Goal: Task Accomplishment & Management: Manage account settings

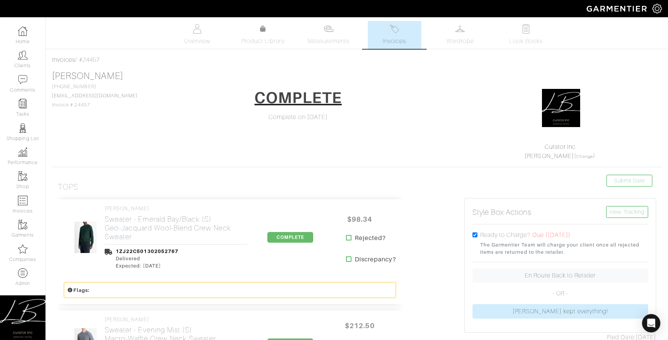
click at [391, 33] on img at bounding box center [395, 29] width 10 height 10
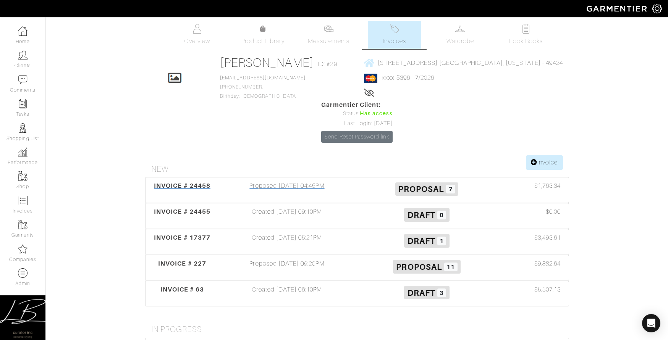
click at [327, 181] on div "Proposed 09/10/25 04:45PM" at bounding box center [287, 190] width 140 height 18
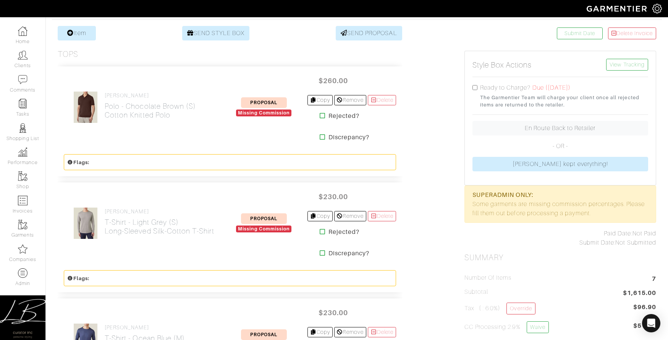
scroll to position [145, 0]
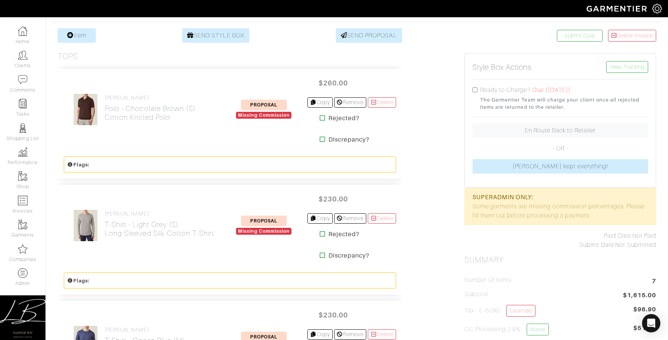
click at [147, 115] on h2 "Polo - Chocolate Brown (S) Cotton Knitted Polo" at bounding box center [150, 113] width 91 height 18
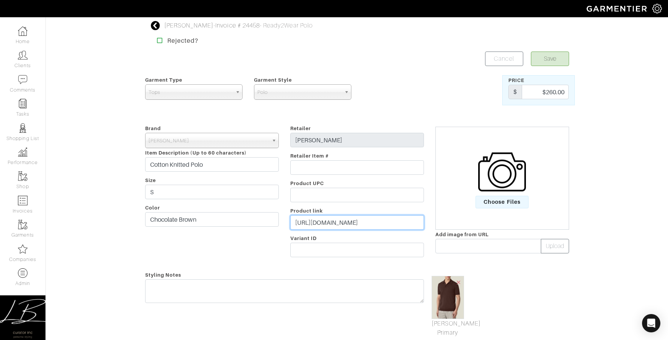
click at [369, 223] on input "https://lucafaloni.com/en/us/shop/chocolate-brown-knitted-cotton-polo" at bounding box center [357, 223] width 134 height 15
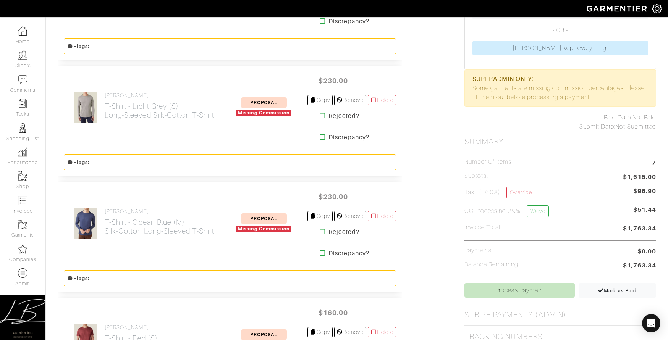
scroll to position [266, 0]
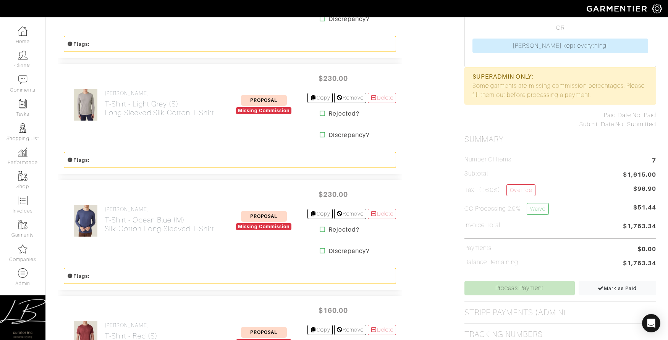
click at [320, 115] on icon at bounding box center [323, 113] width 6 height 6
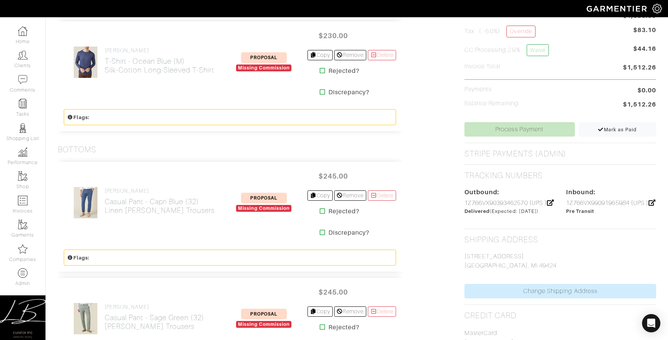
scroll to position [426, 0]
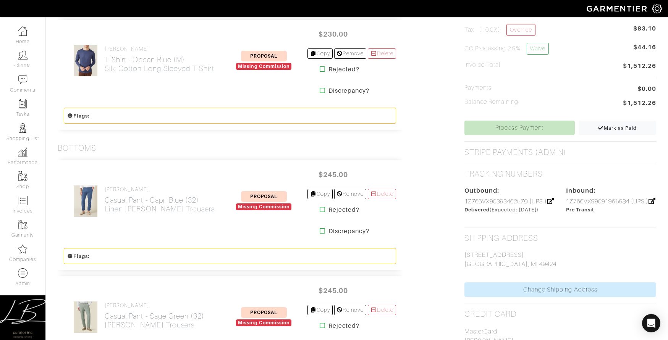
click at [320, 208] on icon at bounding box center [323, 210] width 6 height 6
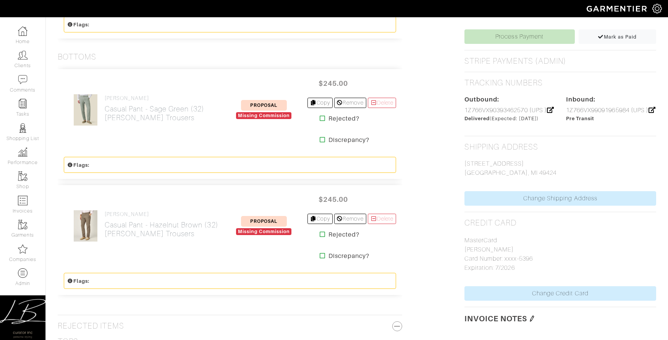
scroll to position [518, 0]
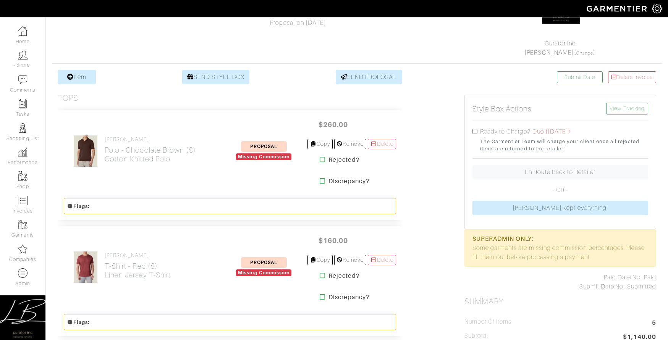
scroll to position [104, 0]
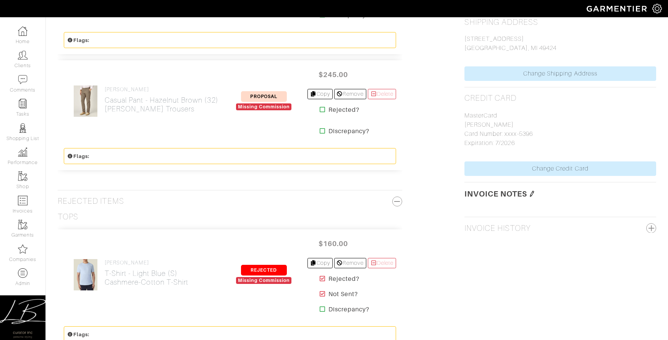
scroll to position [644, 0]
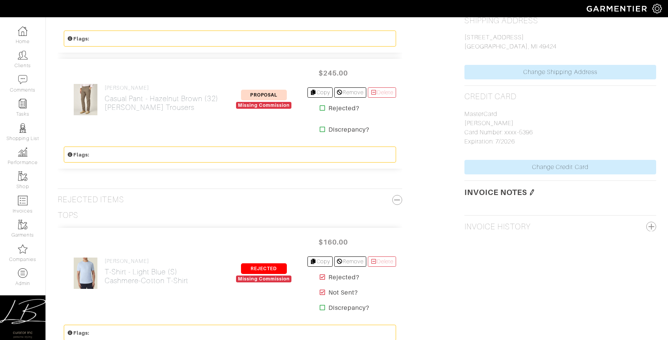
click at [320, 109] on icon at bounding box center [323, 108] width 6 height 6
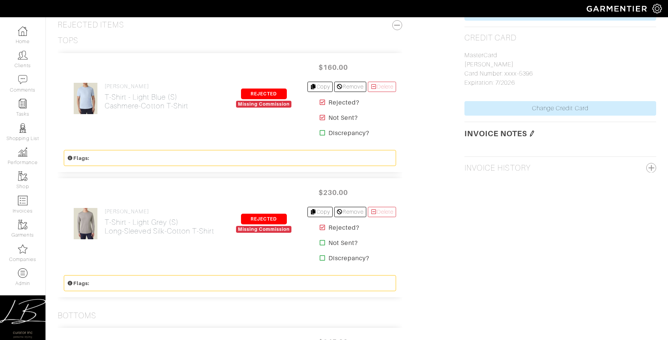
scroll to position [703, 0]
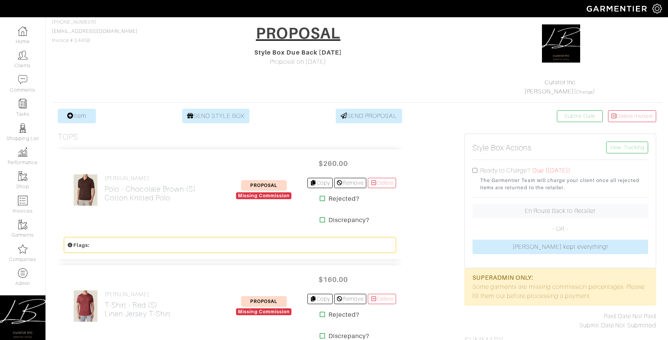
scroll to position [64, 0]
drag, startPoint x: 431, startPoint y: 175, endPoint x: 429, endPoint y: 199, distance: 23.8
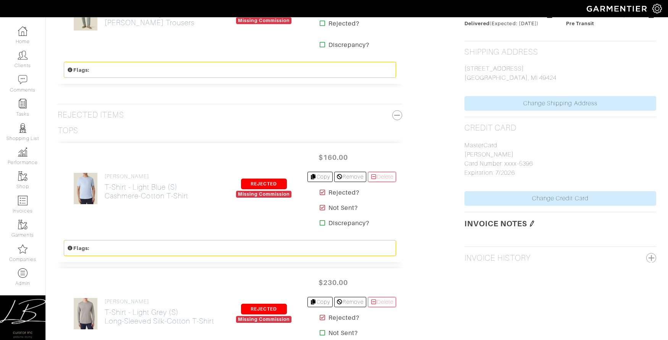
scroll to position [614, 0]
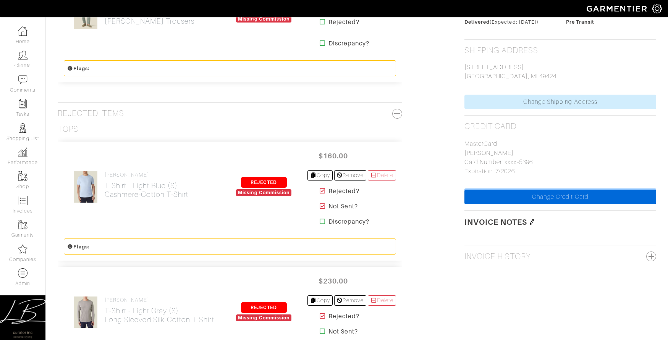
click at [501, 204] on link "Change Credit Card" at bounding box center [561, 197] width 192 height 15
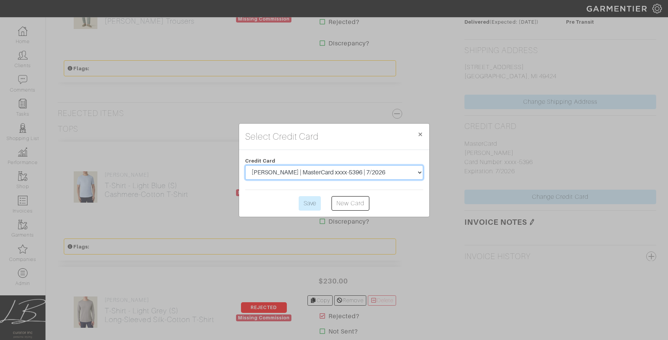
click at [306, 179] on select "| American Express xxxx-6001 | 8/2022 Cory VanRhee | American Express xxxx-6001…" at bounding box center [334, 172] width 178 height 15
select select "5501"
click at [312, 203] on input "Save" at bounding box center [310, 203] width 22 height 15
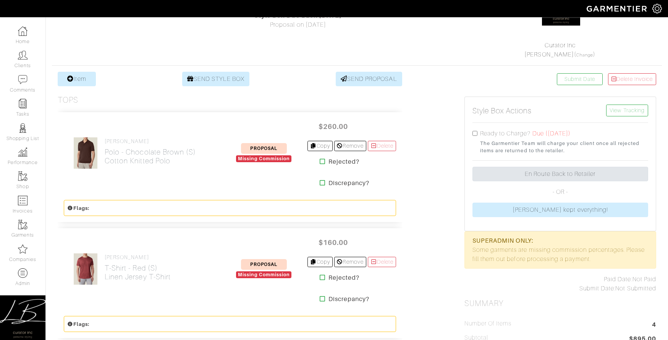
scroll to position [97, 0]
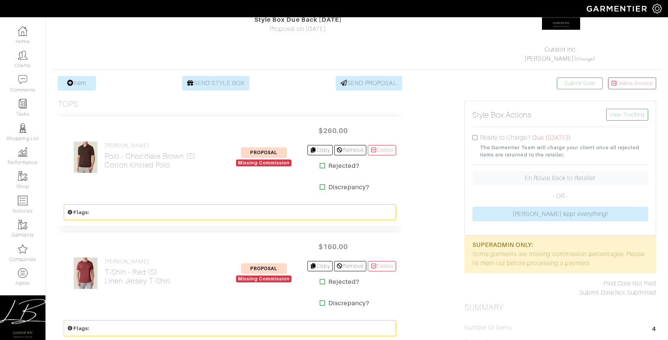
click at [475, 136] on input "checkbox" at bounding box center [475, 137] width 5 height 5
checkbox input "true"
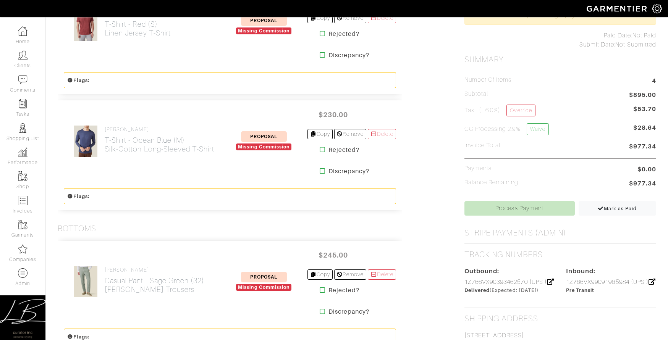
scroll to position [347, 0]
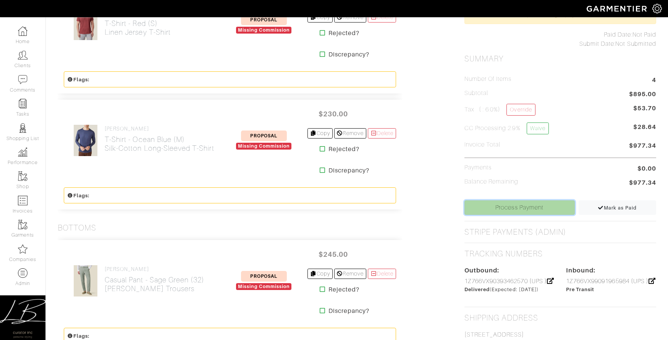
click at [515, 209] on link "Process Payment" at bounding box center [520, 208] width 110 height 15
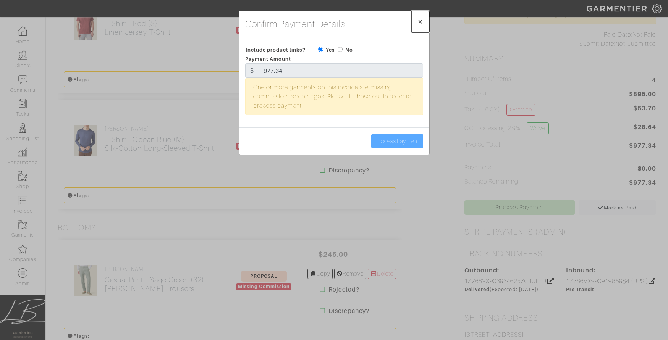
click at [421, 23] on span "×" at bounding box center [421, 21] width 6 height 10
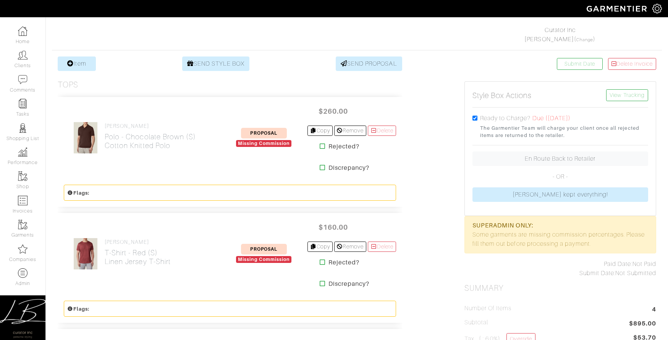
scroll to position [121, 0]
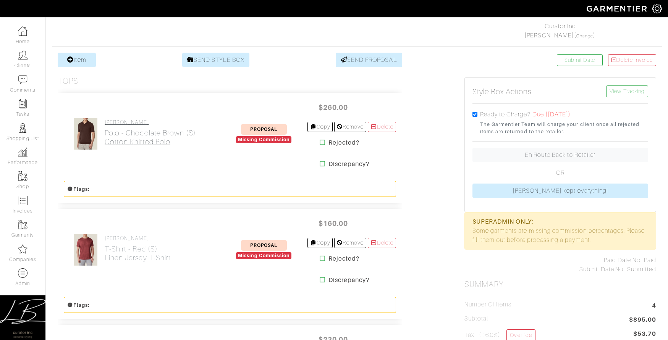
click at [138, 141] on h2 "Polo - Chocolate Brown (S) Cotton Knitted Polo" at bounding box center [150, 138] width 91 height 18
click at [131, 254] on h2 "T-Shirt - Red (S) Linen Jersey T-Shirt" at bounding box center [138, 254] width 66 height 18
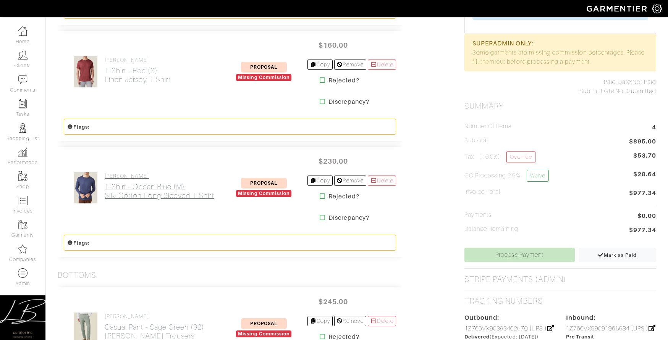
click at [140, 187] on h2 "T-Shirt - Ocean Blue (M) Silk-Cotton Long-Sleeved T-Shirt" at bounding box center [160, 192] width 110 height 18
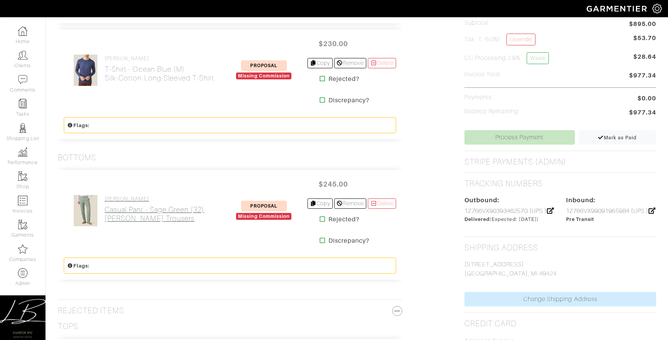
click at [144, 211] on h2 "Casual Pant - Sage Green (32) Lipari Trousers" at bounding box center [155, 215] width 100 height 18
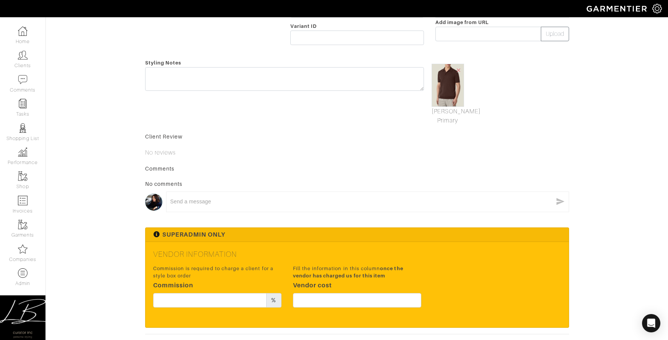
scroll to position [269, 0]
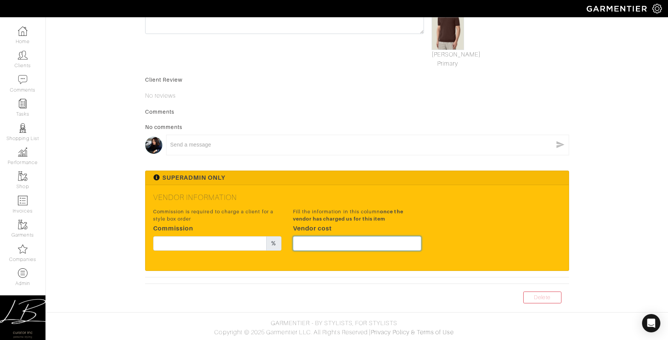
click at [376, 246] on input "text" at bounding box center [357, 244] width 128 height 15
type input "195"
click at [481, 201] on h5 "Vendor Information" at bounding box center [357, 197] width 408 height 9
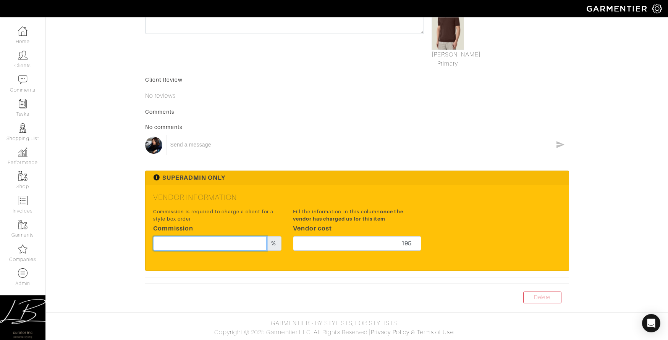
click at [222, 243] on input "text" at bounding box center [210, 244] width 114 height 15
type input "15"
click at [361, 217] on span "once the vendor has charged us for this item" at bounding box center [348, 215] width 110 height 13
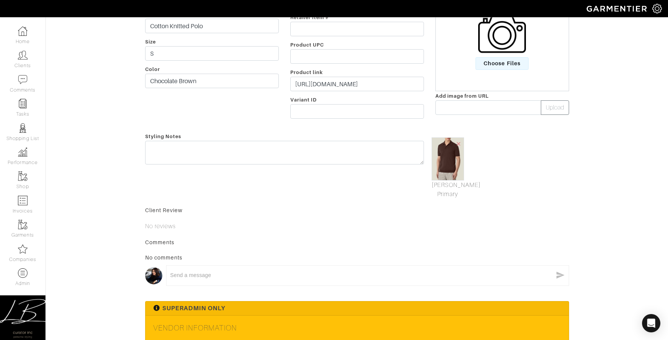
scroll to position [0, 0]
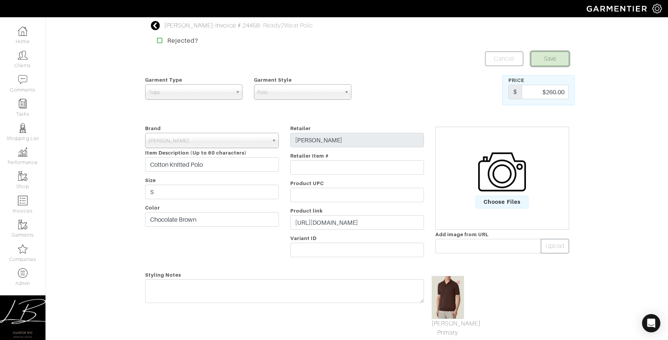
click at [548, 61] on button "Save" at bounding box center [550, 59] width 38 height 15
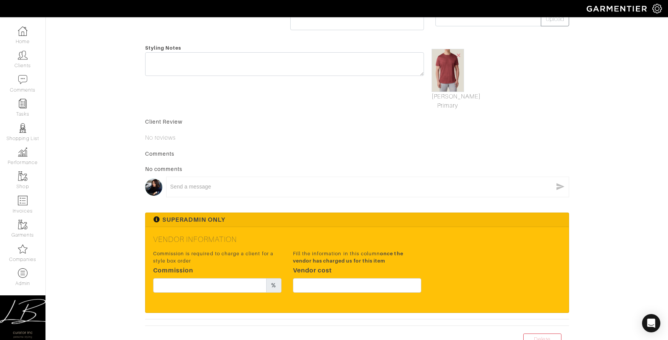
scroll to position [269, 0]
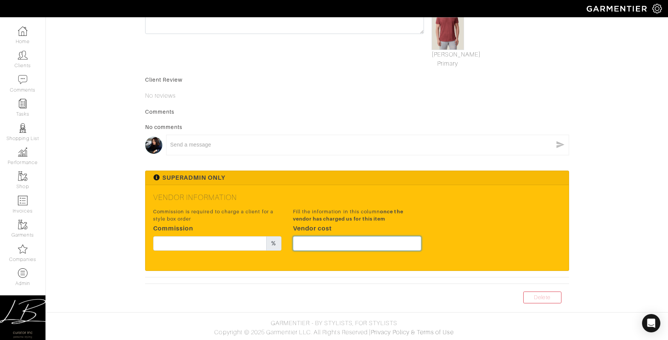
click at [329, 245] on input "text" at bounding box center [357, 244] width 128 height 15
type input "120"
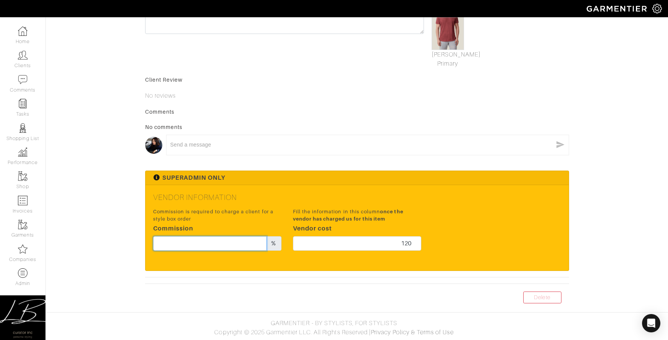
click at [179, 246] on input "text" at bounding box center [210, 244] width 114 height 15
type input "15"
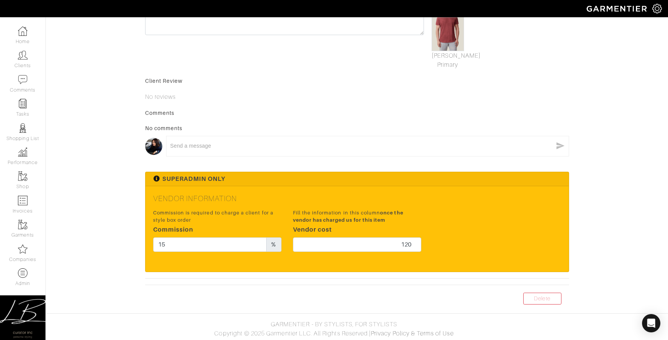
click at [441, 219] on div "Commission is required to charge a client for a style box order Commission 15 %…" at bounding box center [357, 233] width 420 height 50
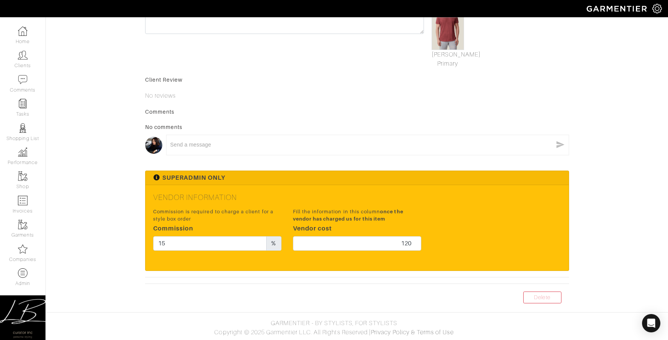
scroll to position [0, 0]
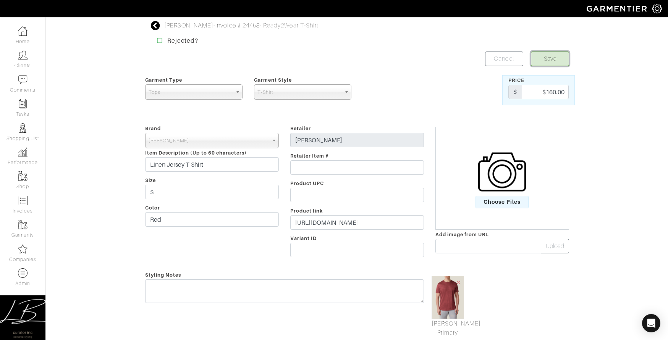
click at [551, 57] on button "Save" at bounding box center [550, 59] width 38 height 15
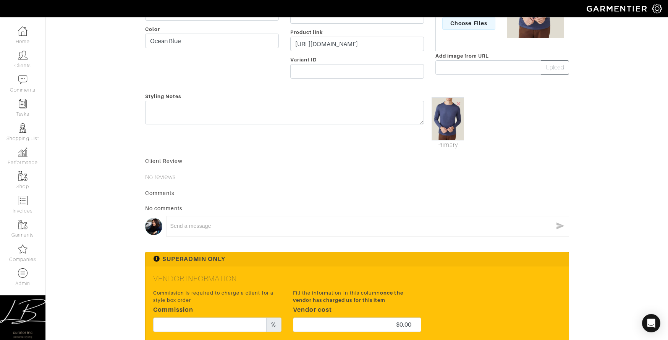
scroll to position [260, 0]
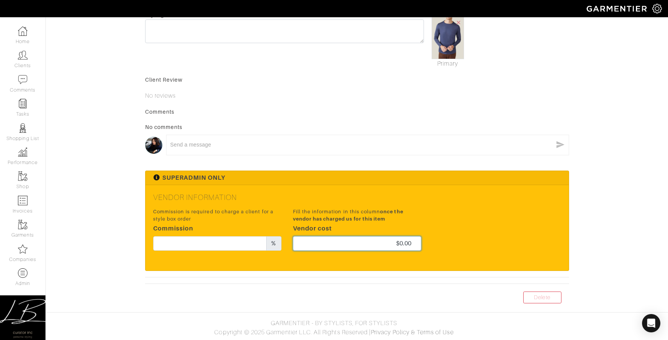
click at [364, 242] on input "$0.00" at bounding box center [357, 244] width 128 height 15
type input "172.50"
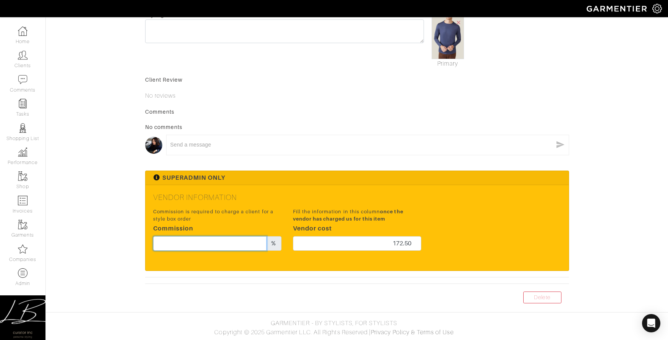
click at [229, 243] on input "text" at bounding box center [210, 244] width 114 height 15
type input "15"
click at [442, 199] on h5 "Vendor Information" at bounding box center [357, 197] width 408 height 9
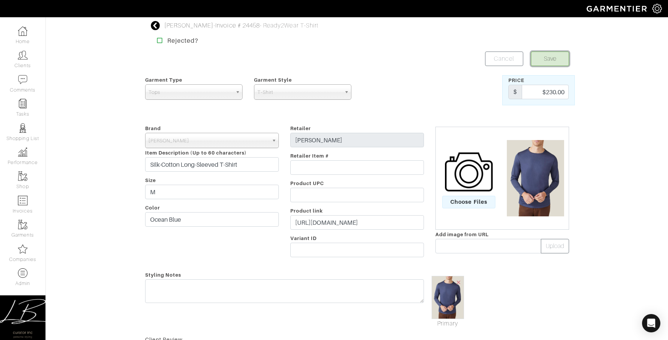
click at [551, 61] on button "Save" at bounding box center [550, 59] width 38 height 15
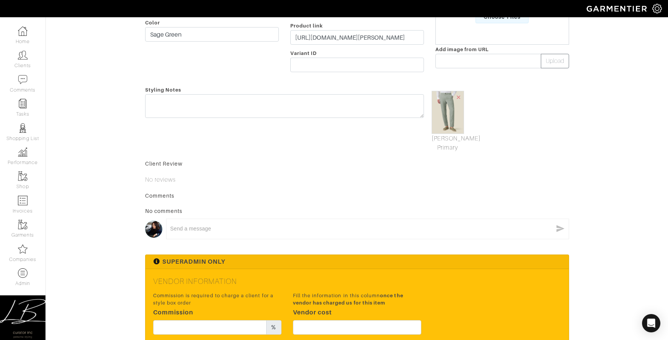
scroll to position [269, 0]
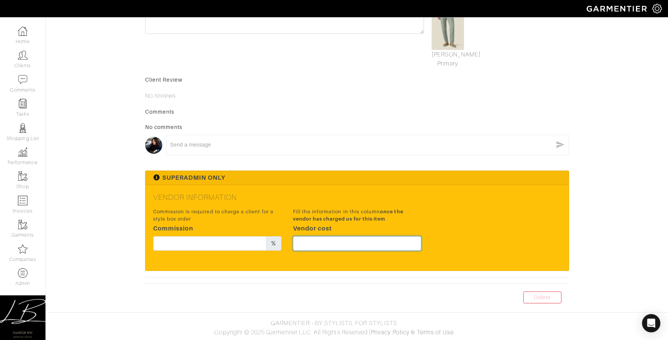
click at [345, 245] on input "text" at bounding box center [357, 244] width 128 height 15
type input "183.75"
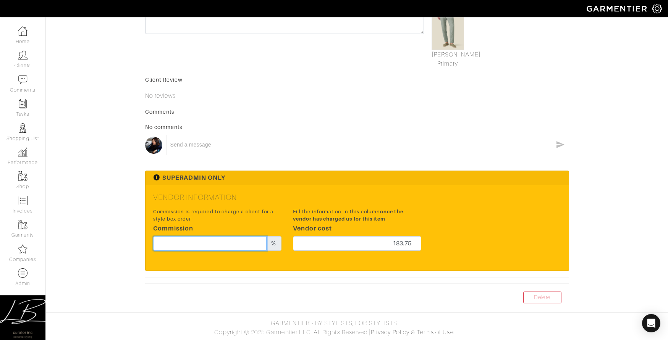
click at [264, 239] on input "text" at bounding box center [210, 244] width 114 height 15
type input "15"
click at [372, 217] on span "once the vendor has charged us for this item" at bounding box center [348, 215] width 110 height 13
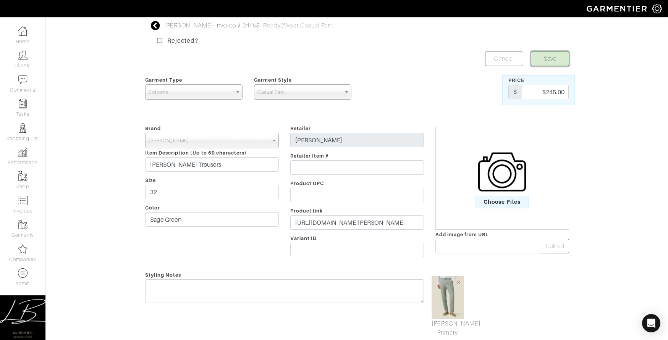
click at [540, 60] on button "Save" at bounding box center [550, 59] width 38 height 15
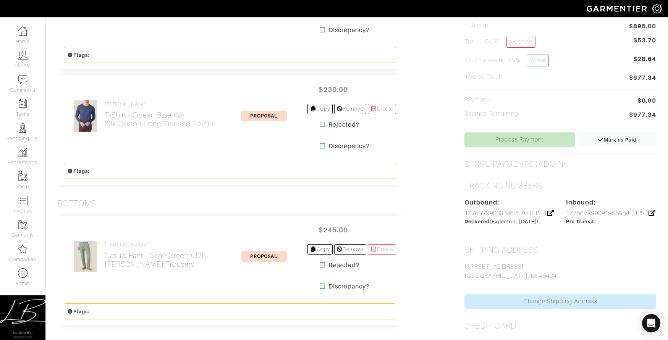
scroll to position [372, 0]
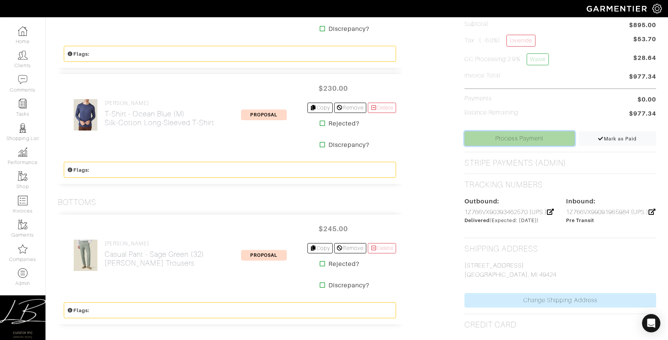
click at [507, 139] on link "Process Payment" at bounding box center [520, 138] width 110 height 15
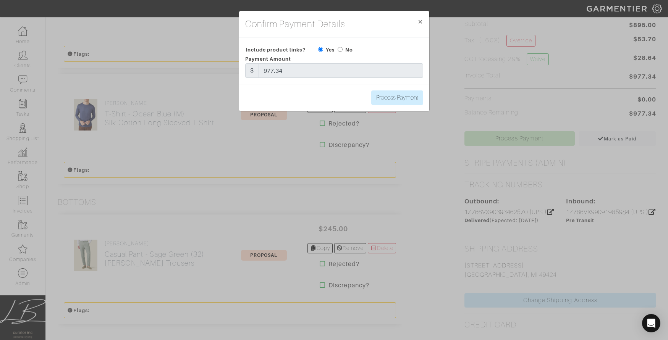
click at [342, 50] on input "radio" at bounding box center [340, 49] width 5 height 5
radio input "true"
click at [406, 102] on input "Process Payment" at bounding box center [397, 98] width 52 height 15
type input "Process Payment"
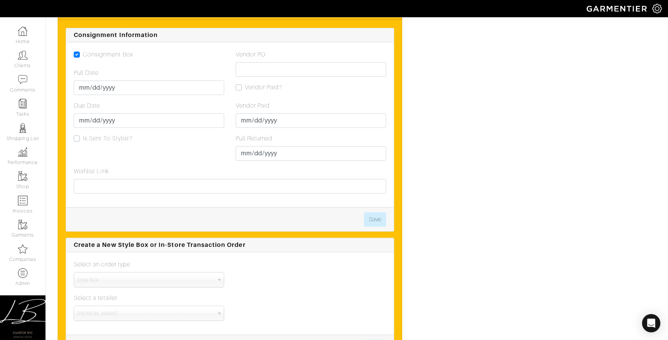
scroll to position [1214, 0]
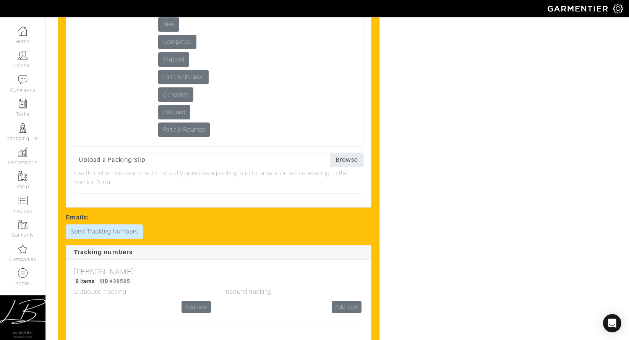
scroll to position [2802, 0]
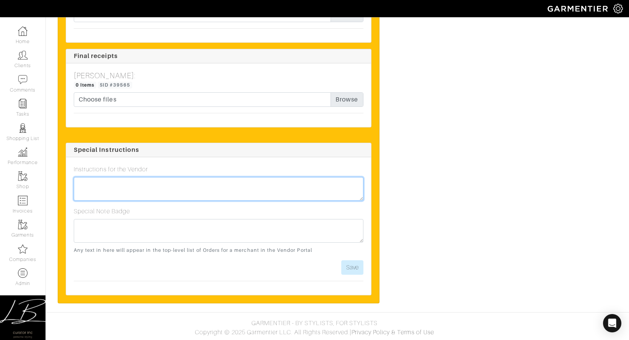
click at [183, 190] on textarea at bounding box center [219, 189] width 290 height 24
type textarea "Needs to be delivered by [DATE]!"
drag, startPoint x: 203, startPoint y: 177, endPoint x: 203, endPoint y: 183, distance: 6.1
click at [203, 178] on textarea "Needs to be delivered by Friday 9/12!" at bounding box center [219, 189] width 290 height 24
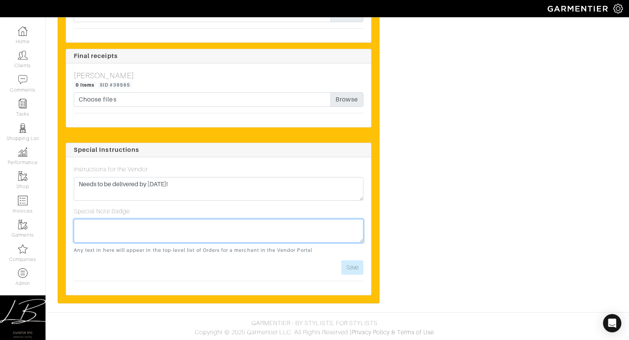
click at [205, 239] on textarea at bounding box center [219, 231] width 290 height 24
paste textarea "Needs to be delivered by Friday 9/12!"
type textarea "Needs to be delivered by Friday 9/12!"
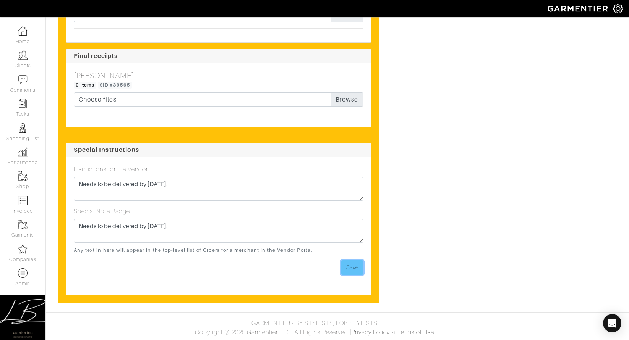
click at [356, 269] on button "Save" at bounding box center [352, 268] width 22 height 15
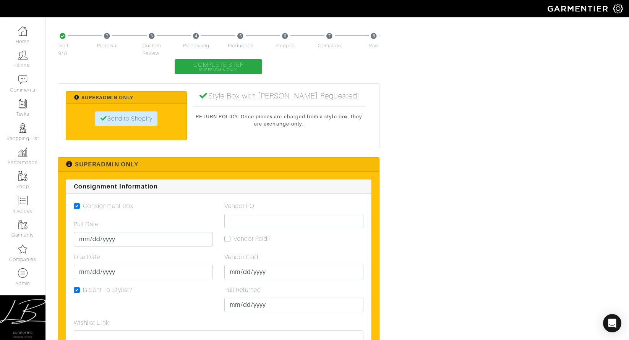
scroll to position [1757, 0]
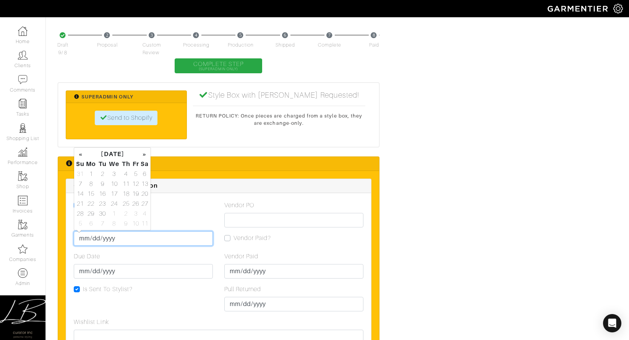
click at [78, 242] on input "Pull Date" at bounding box center [143, 239] width 139 height 15
click at [87, 187] on td "8" at bounding box center [91, 184] width 13 height 10
type input "2025-09-08"
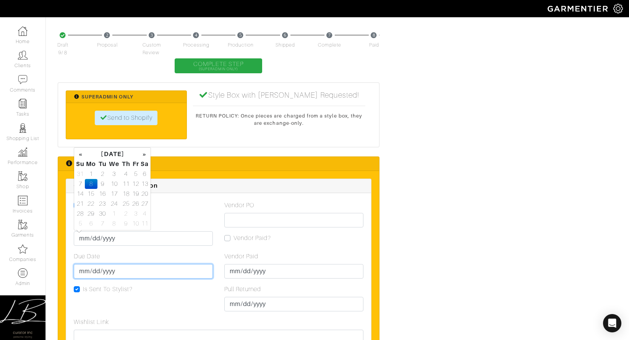
click at [84, 272] on input "Due Date" at bounding box center [143, 271] width 139 height 15
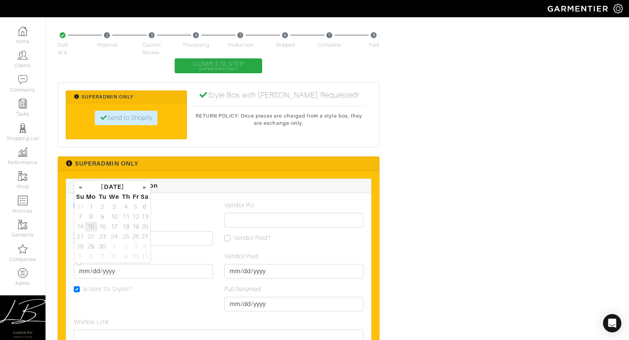
click at [90, 228] on td "15" at bounding box center [91, 227] width 13 height 10
type input "2025-09-15"
click at [202, 228] on div "Pull Date 2025-09-08" at bounding box center [143, 232] width 139 height 27
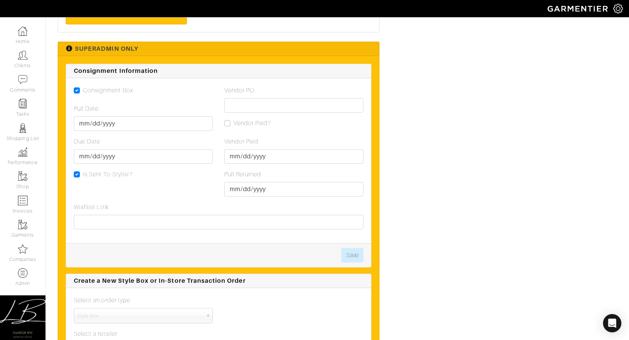
scroll to position [1879, 0]
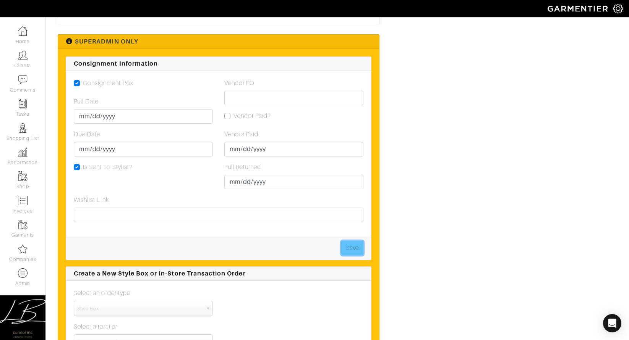
click at [350, 254] on button "Save" at bounding box center [352, 248] width 22 height 15
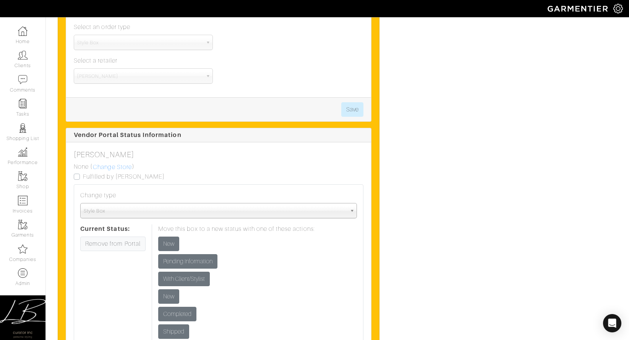
scroll to position [2147, 0]
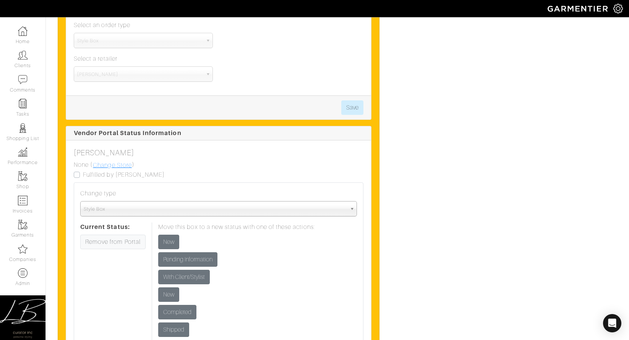
click at [124, 165] on link "Change Store" at bounding box center [112, 165] width 40 height 10
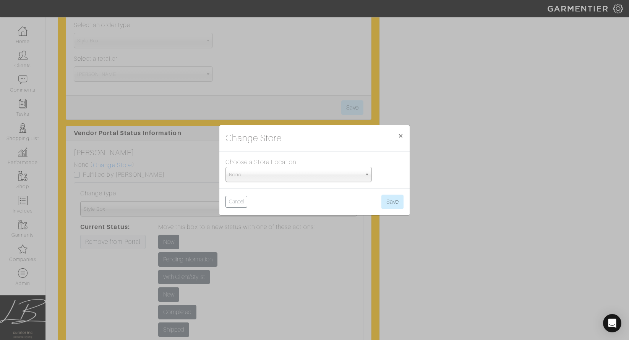
click at [290, 173] on span "None" at bounding box center [295, 174] width 133 height 15
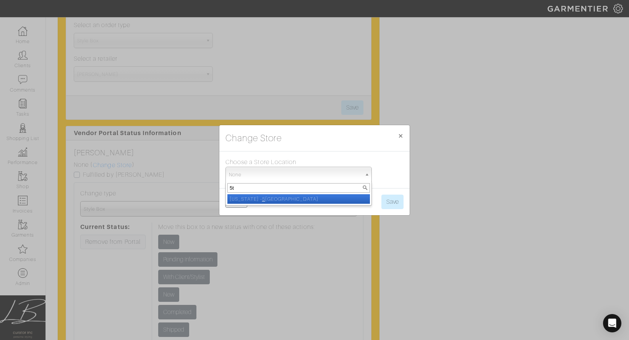
type input "5th"
select select "93"
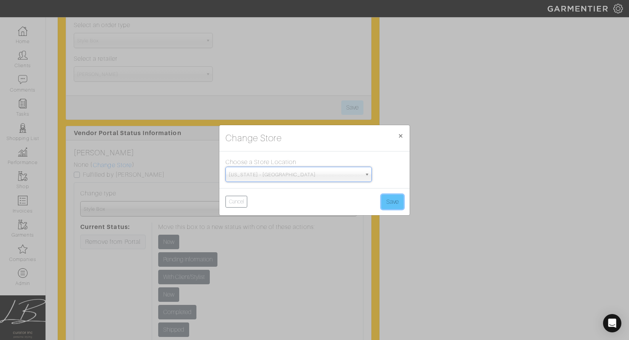
click at [391, 199] on button "Save" at bounding box center [392, 202] width 22 height 15
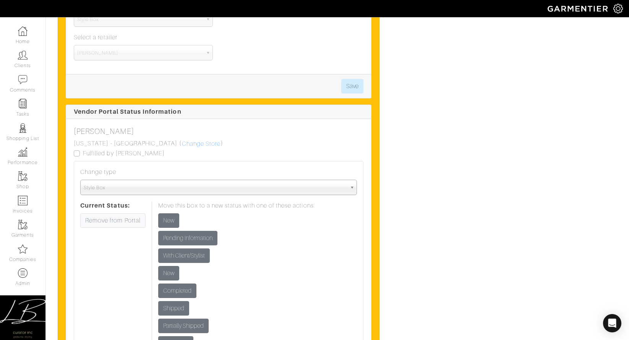
scroll to position [2172, 0]
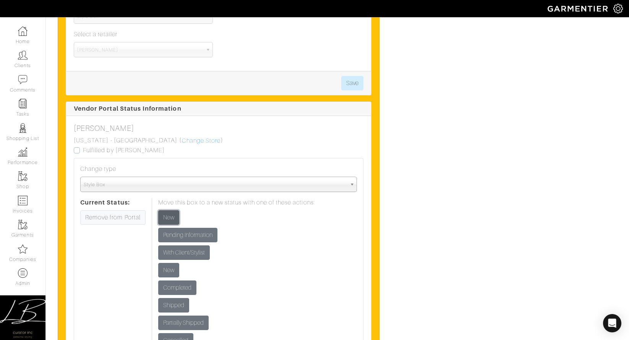
click at [167, 217] on input "New" at bounding box center [168, 218] width 21 height 15
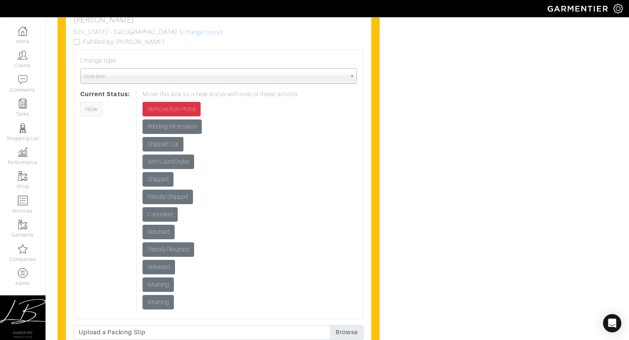
scroll to position [2273, 0]
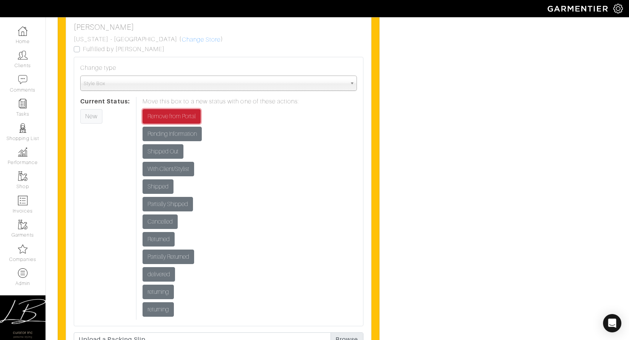
click at [190, 120] on input "Remove from Portal" at bounding box center [172, 116] width 58 height 15
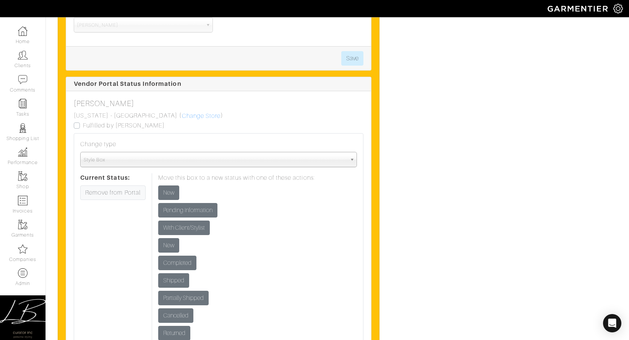
scroll to position [2199, 0]
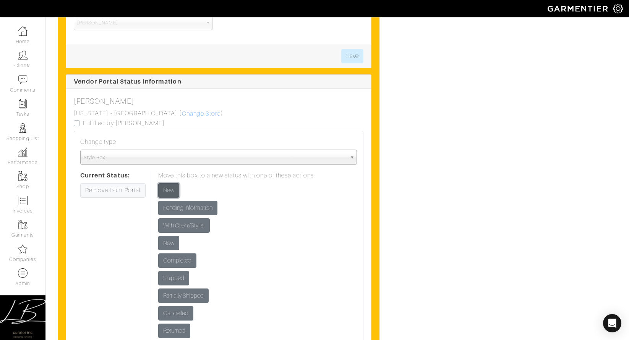
click at [170, 189] on input "New" at bounding box center [168, 190] width 21 height 15
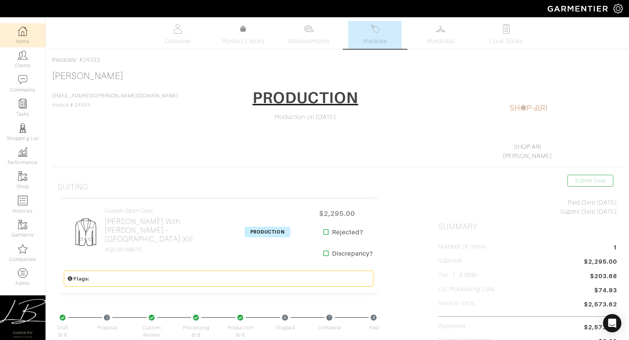
click at [14, 32] on link "Home" at bounding box center [22, 35] width 45 height 24
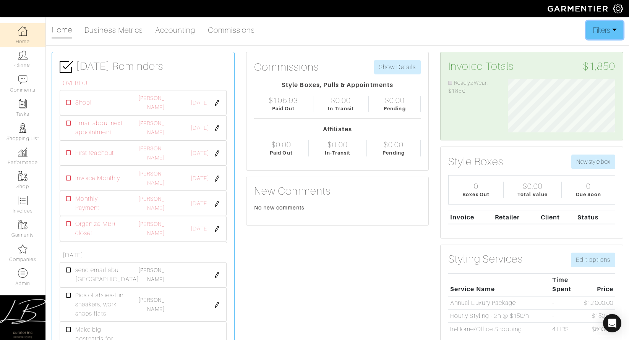
click at [605, 37] on button "Filters" at bounding box center [604, 30] width 37 height 18
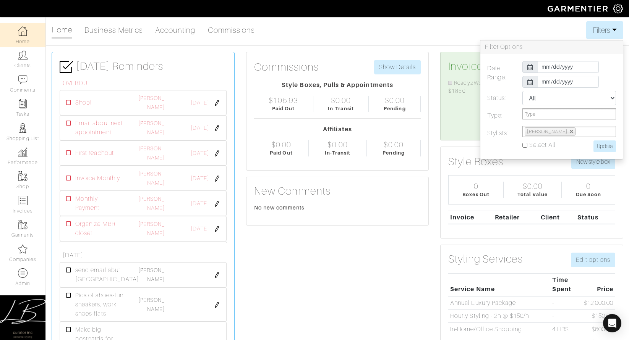
drag, startPoint x: 524, startPoint y: 146, endPoint x: 541, endPoint y: 144, distance: 17.6
click at [524, 146] on input "Select All" at bounding box center [524, 145] width 5 height 5
checkbox input "true"
click at [608, 147] on input "Update" at bounding box center [604, 147] width 23 height 12
type input "Update"
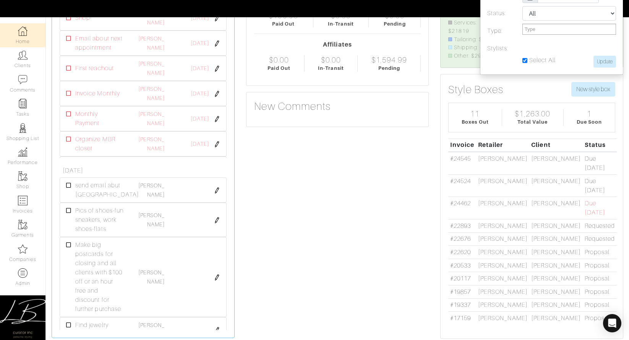
scroll to position [98, 0]
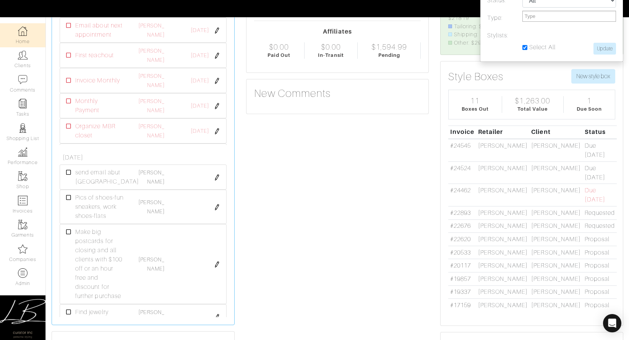
click at [483, 207] on td "Vince" at bounding box center [502, 213] width 53 height 13
click at [464, 210] on link "#22893" at bounding box center [460, 213] width 21 height 7
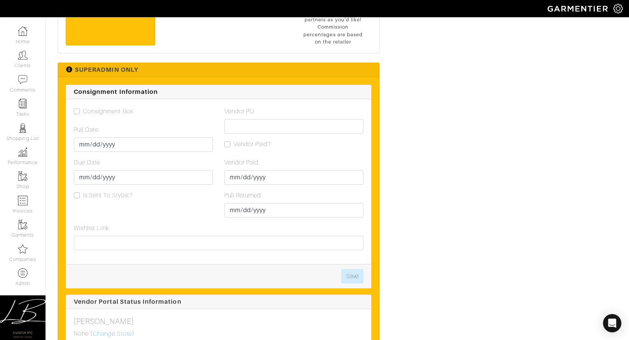
scroll to position [692, 0]
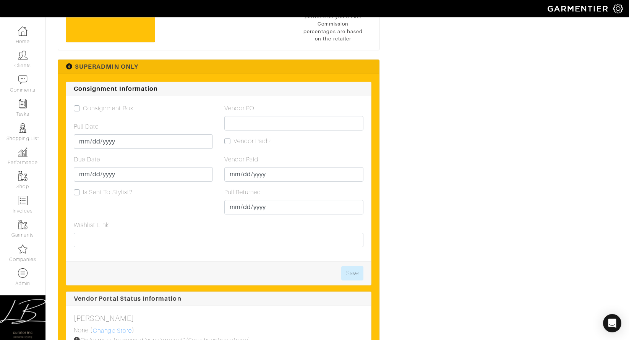
drag, startPoint x: 78, startPoint y: 102, endPoint x: 86, endPoint y: 105, distance: 9.1
click at [83, 104] on label "Consignment Box" at bounding box center [108, 108] width 50 height 9
click at [78, 104] on input "Consignment Box" at bounding box center [77, 108] width 6 height 8
checkbox input "true"
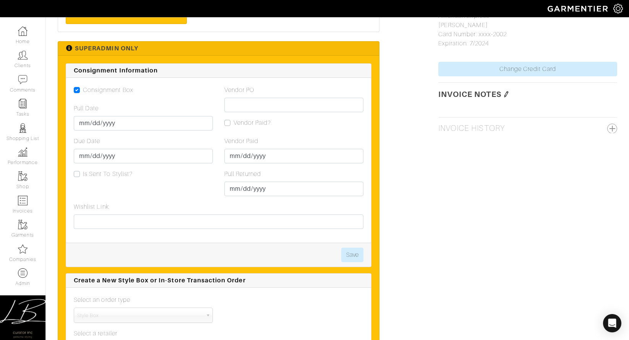
scroll to position [688, 0]
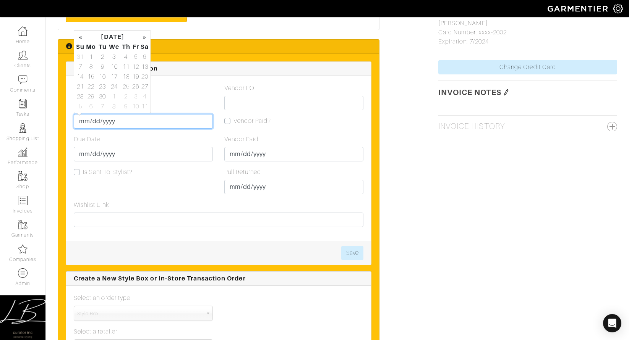
click at [88, 120] on input "Pull Date" at bounding box center [143, 121] width 139 height 15
click at [118, 65] on td "10" at bounding box center [114, 67] width 13 height 10
type input "[DATE]"
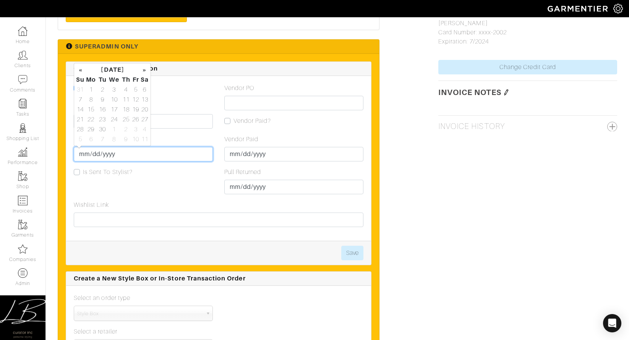
click at [84, 154] on input "Due Date" at bounding box center [143, 154] width 139 height 15
click at [117, 111] on td "17" at bounding box center [114, 110] width 13 height 10
type input "[DATE]"
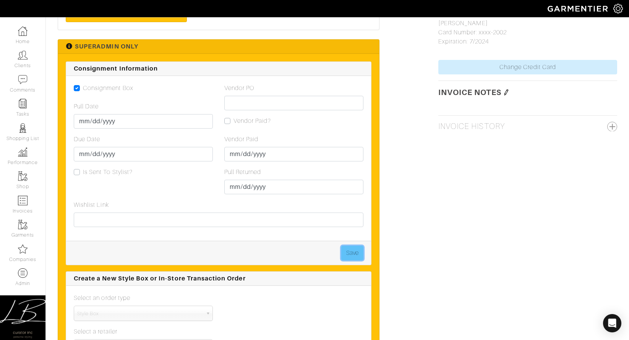
click at [350, 249] on button "Save" at bounding box center [352, 253] width 22 height 15
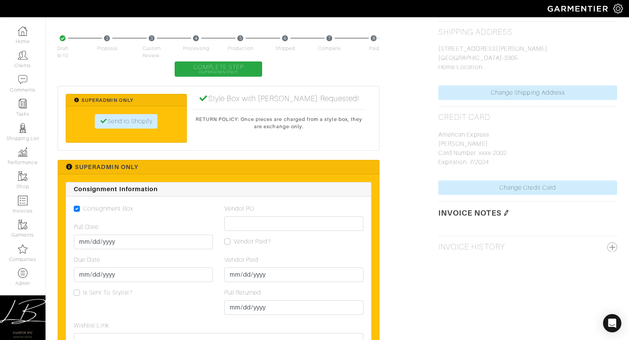
scroll to position [557, 0]
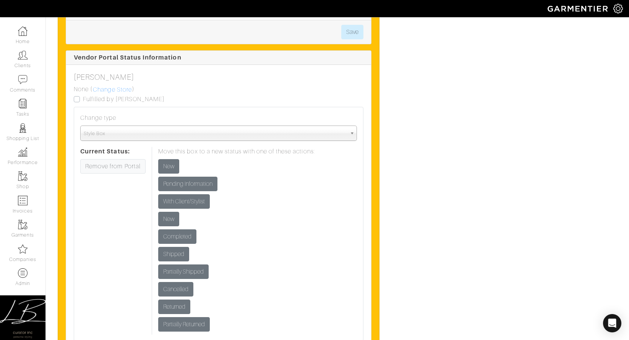
scroll to position [1040, 0]
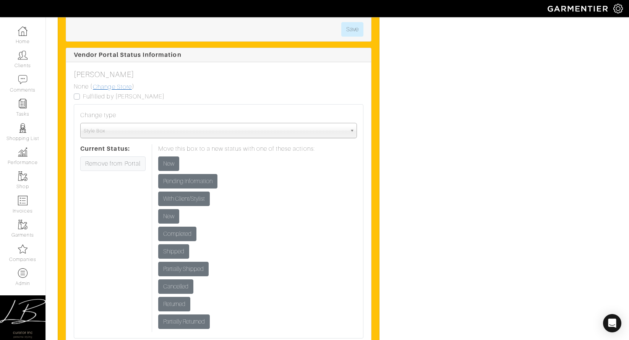
click at [119, 88] on link "Change Store" at bounding box center [112, 87] width 40 height 10
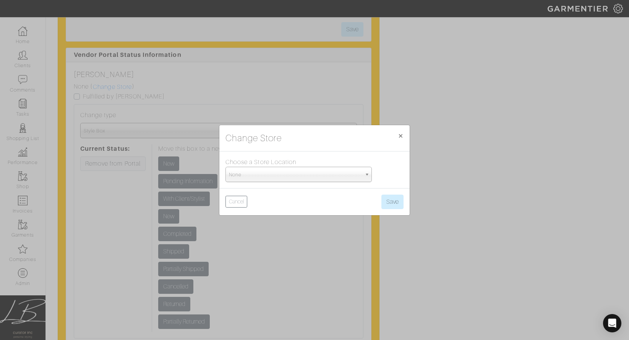
click at [282, 174] on span "None" at bounding box center [295, 174] width 133 height 15
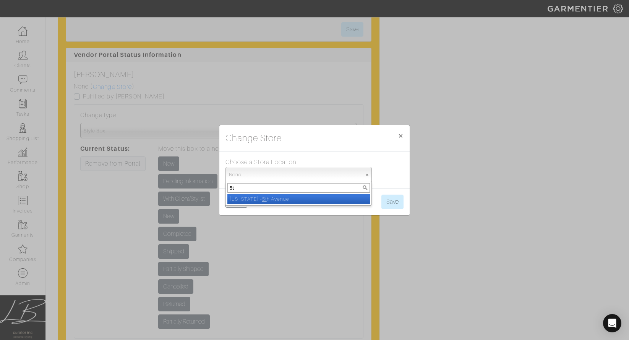
type input "5th"
select select "93"
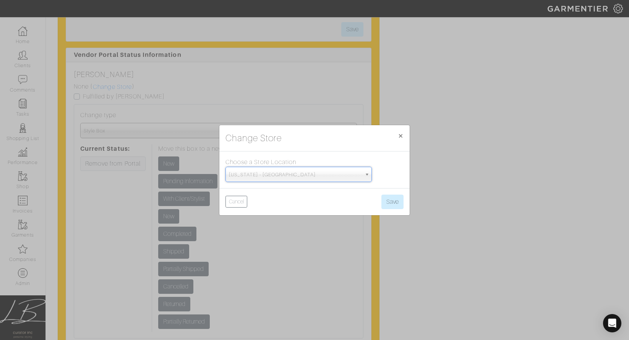
scroll to position [118, 0]
click at [275, 172] on span "[US_STATE] - [GEOGRAPHIC_DATA]" at bounding box center [295, 174] width 133 height 15
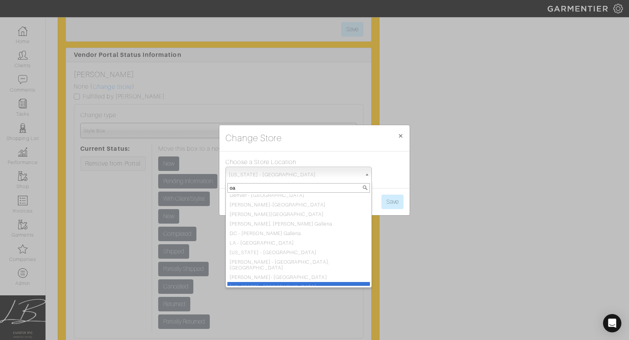
scroll to position [0, 0]
type input "oak"
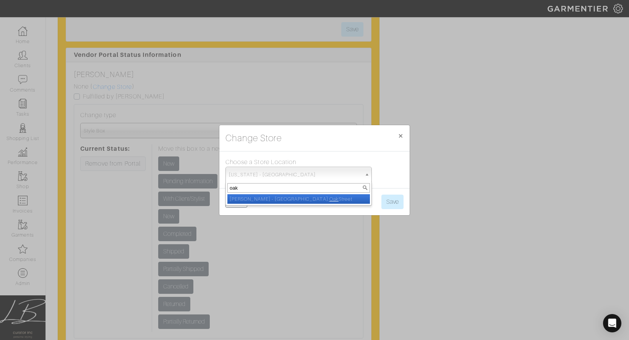
select select "5"
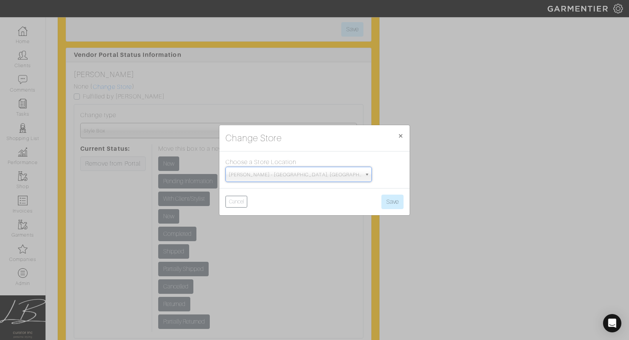
drag, startPoint x: 409, startPoint y: 201, endPoint x: 404, endPoint y: 200, distance: 5.0
click at [409, 201] on div "Cancel Save" at bounding box center [314, 201] width 190 height 27
click at [385, 199] on button "Save" at bounding box center [392, 202] width 22 height 15
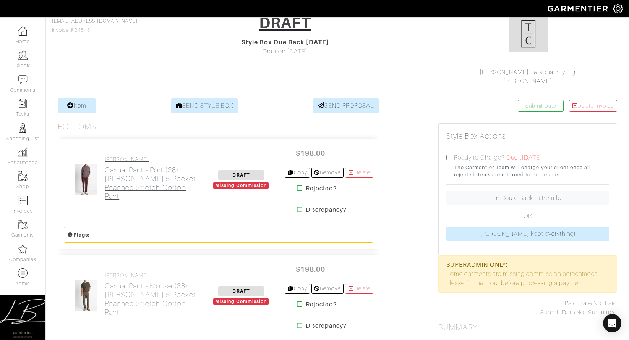
scroll to position [71, 0]
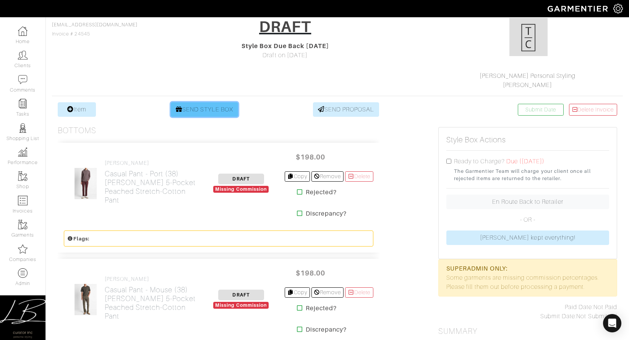
click at [206, 110] on link "SEND STYLE BOX" at bounding box center [205, 109] width 68 height 15
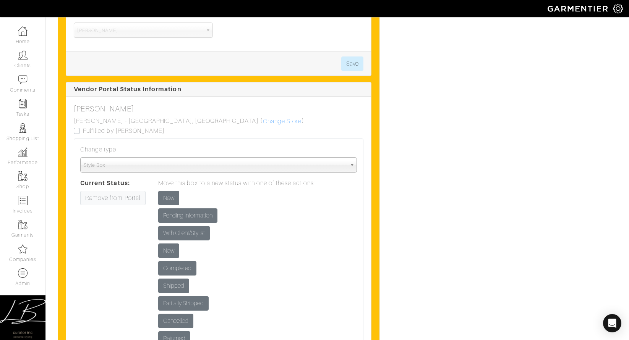
scroll to position [1014, 0]
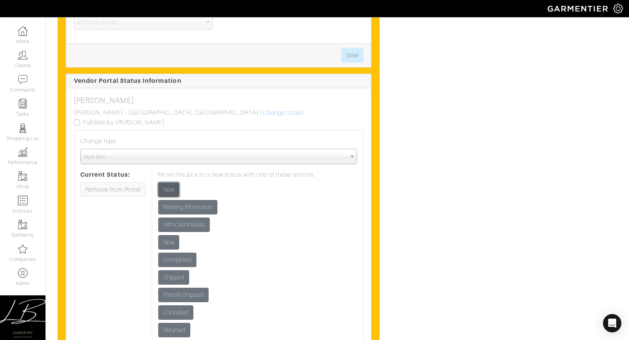
click at [173, 183] on input "New" at bounding box center [168, 190] width 21 height 15
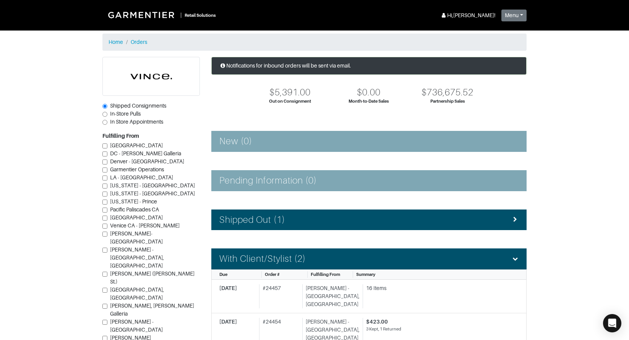
scroll to position [72, 0]
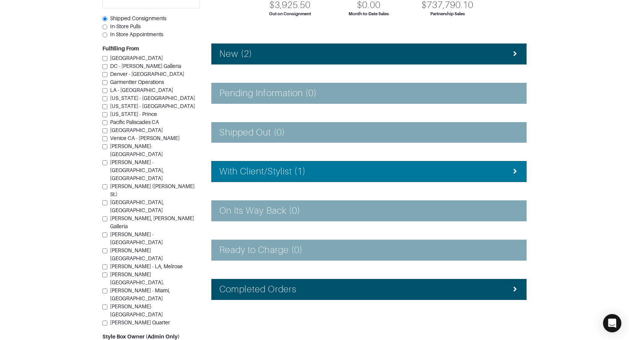
scroll to position [91, 0]
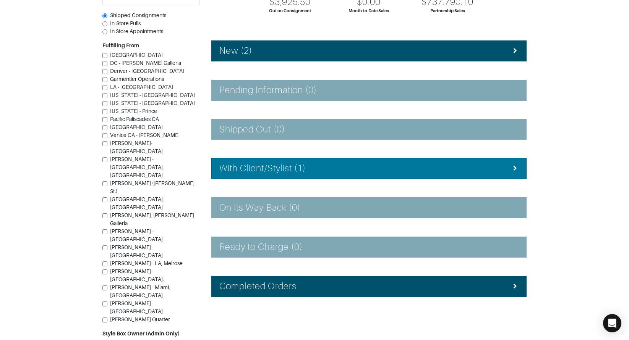
click at [306, 172] on div "With Client/Stylist (1)" at bounding box center [368, 168] width 299 height 11
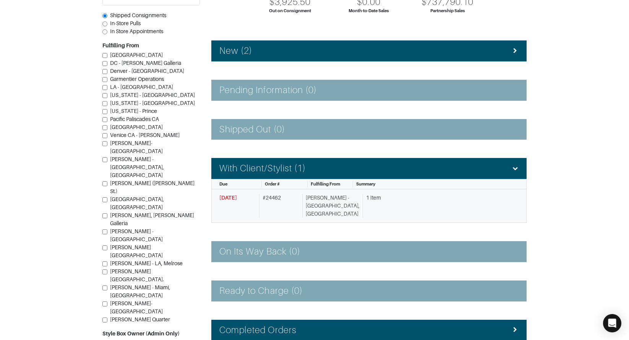
click at [318, 197] on div "[PERSON_NAME] - [GEOGRAPHIC_DATA], [GEOGRAPHIC_DATA]" at bounding box center [330, 206] width 57 height 24
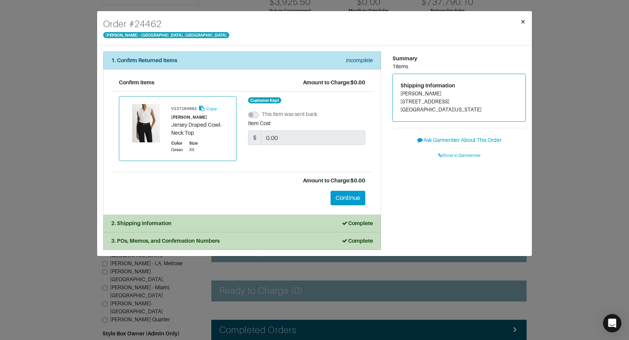
click at [526, 19] on button "×" at bounding box center [523, 21] width 18 height 21
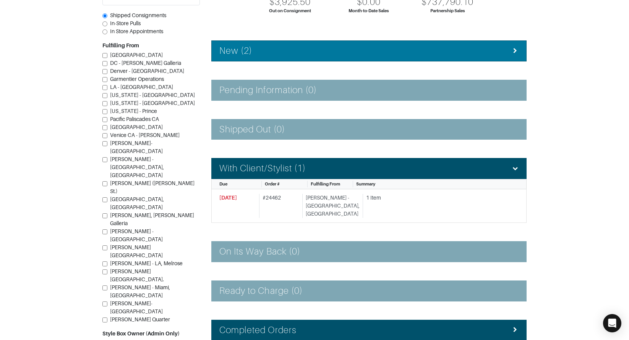
click at [359, 48] on div "New (2)" at bounding box center [368, 50] width 299 height 11
